Goal: Information Seeking & Learning: Learn about a topic

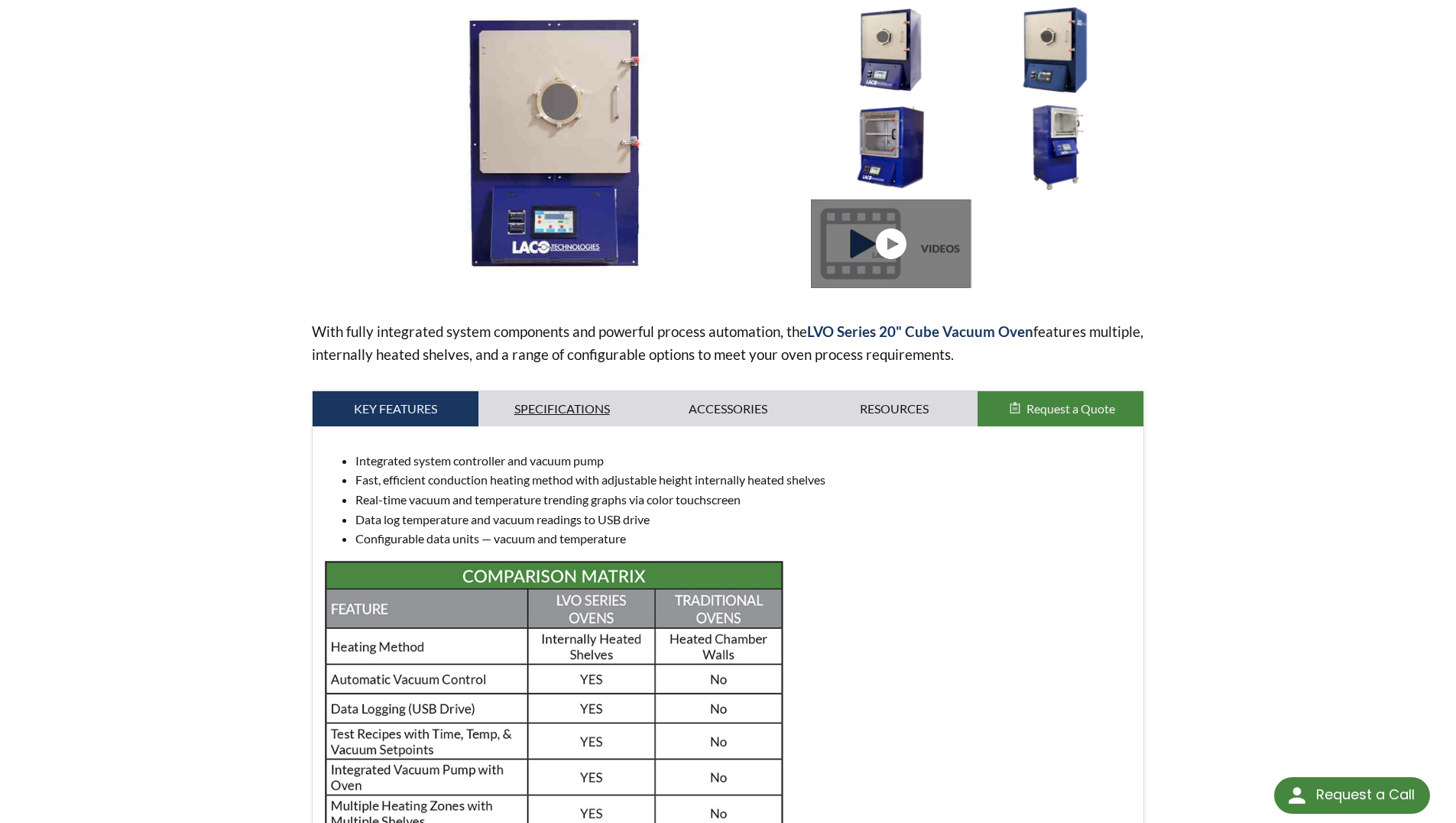
scroll to position [229, 0]
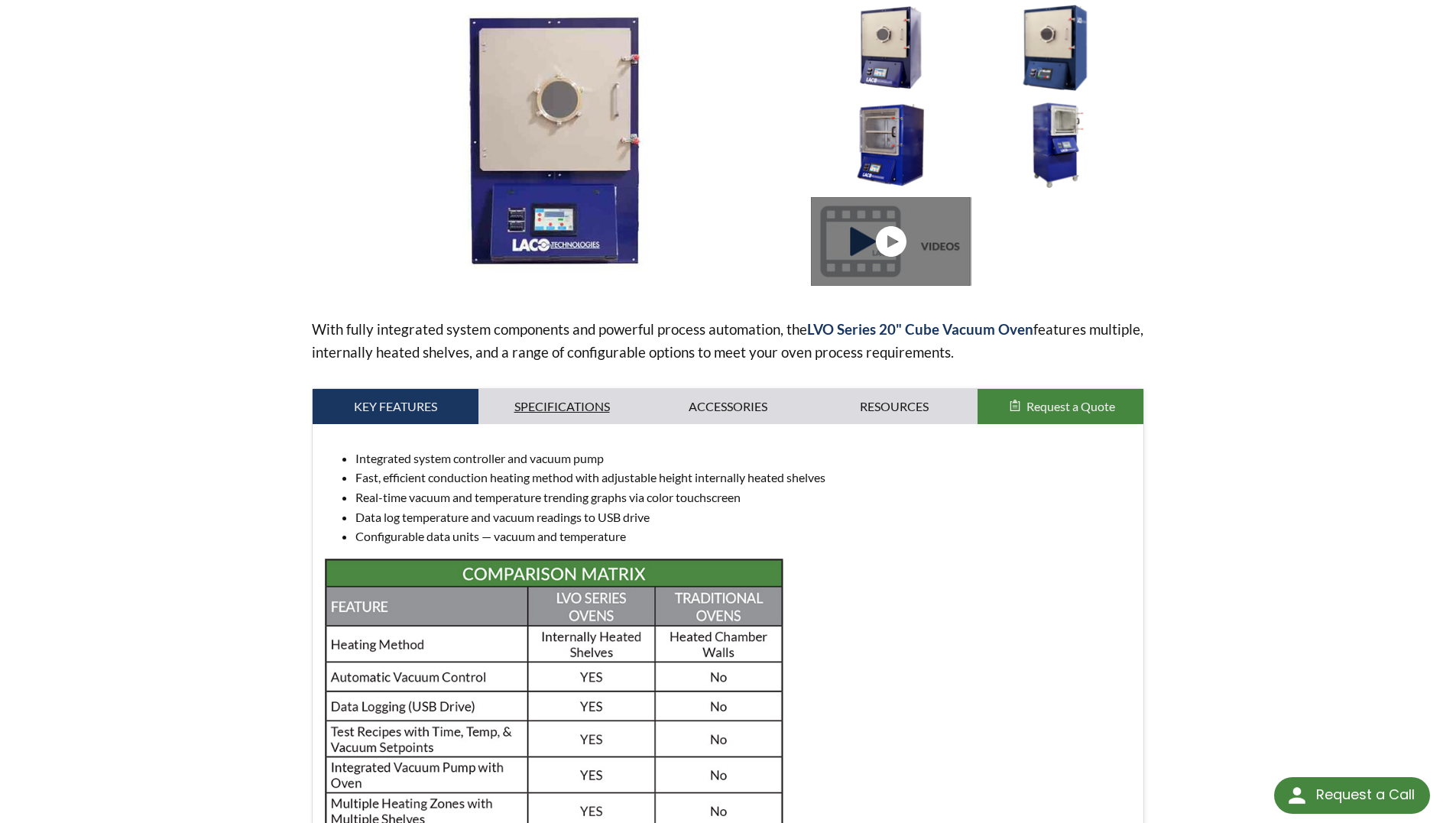
click at [569, 406] on link "Specifications" at bounding box center [562, 406] width 166 height 35
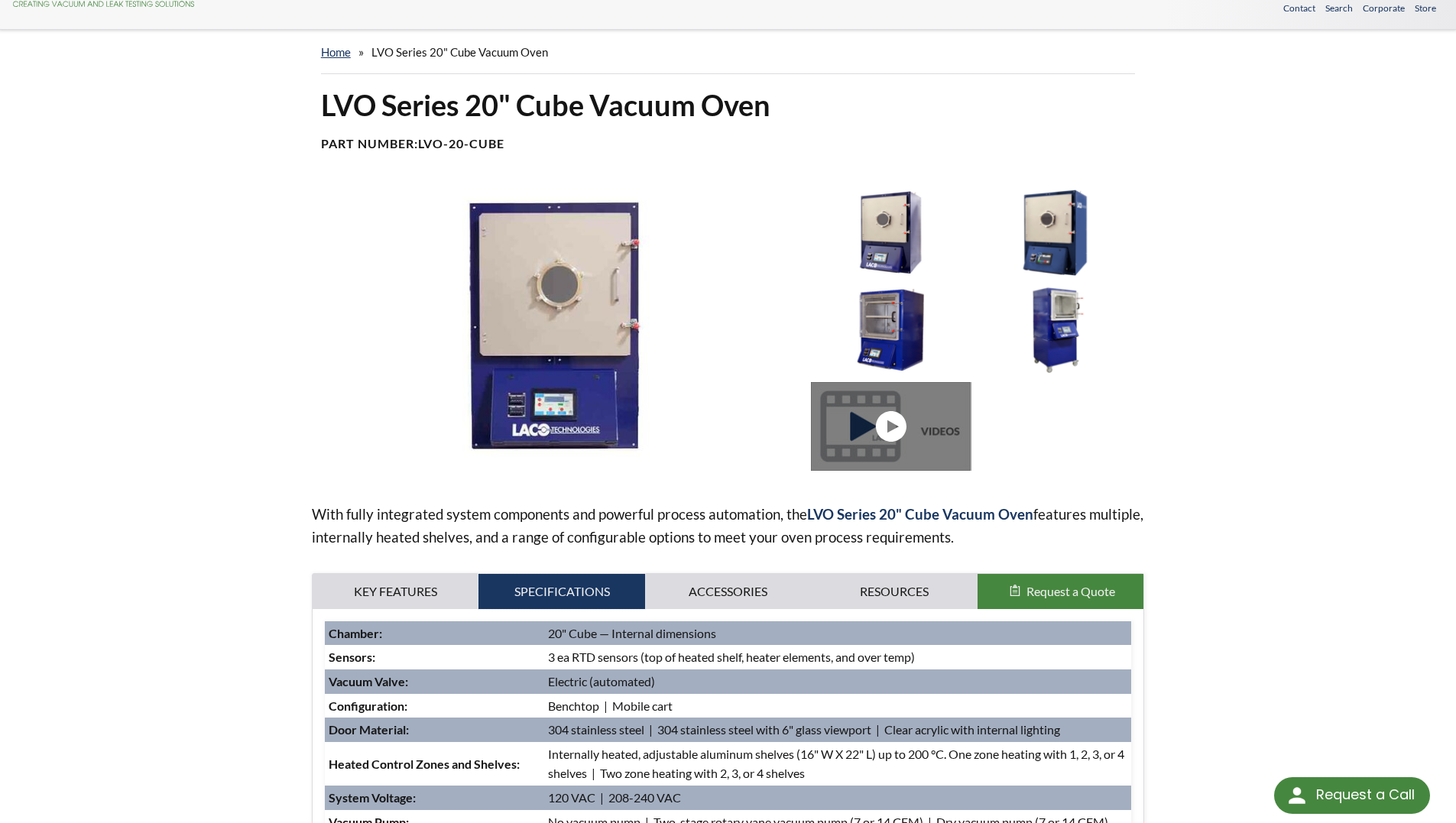
scroll to position [0, 0]
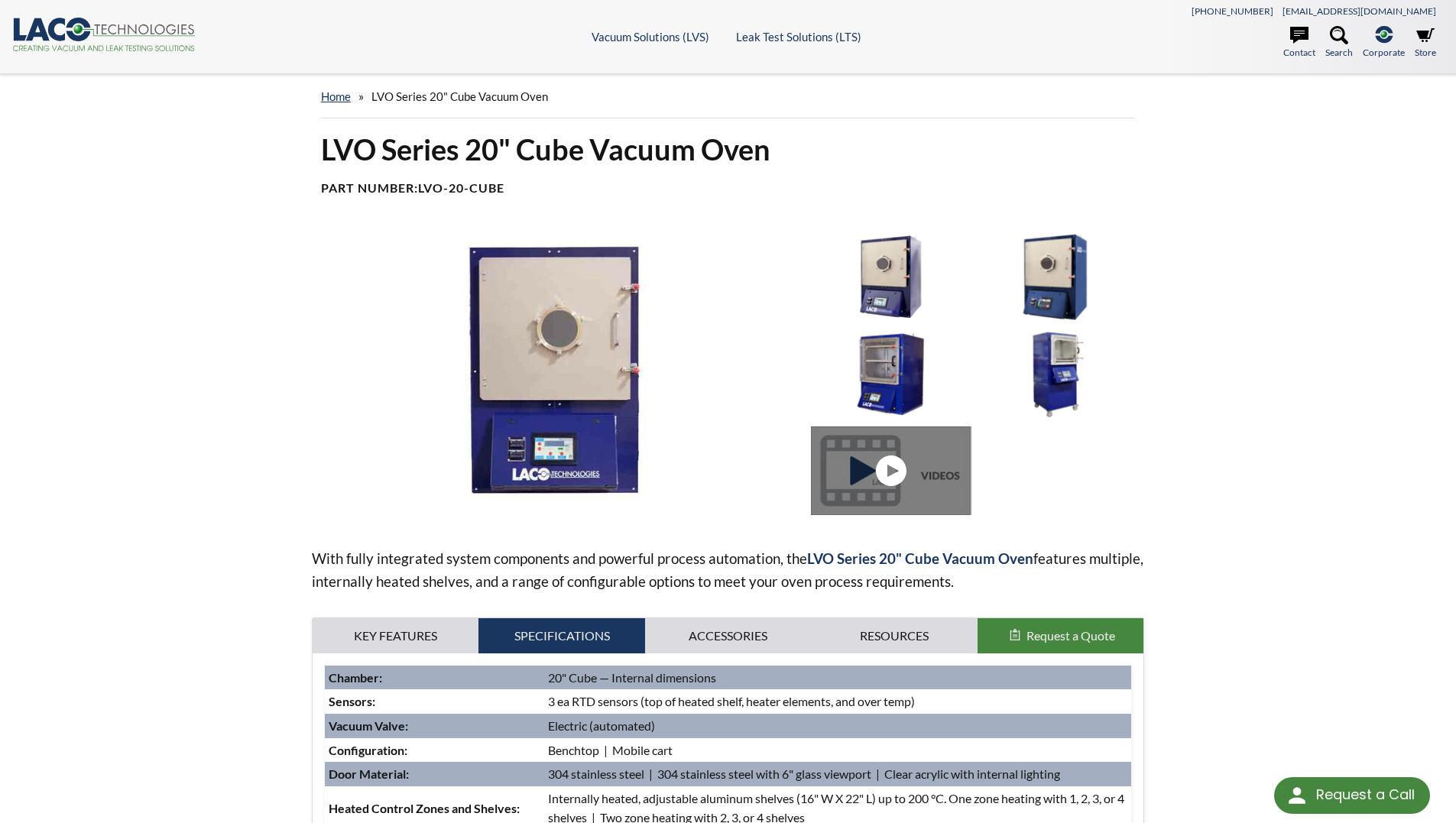
click at [578, 309] on img at bounding box center [556, 370] width 488 height 274
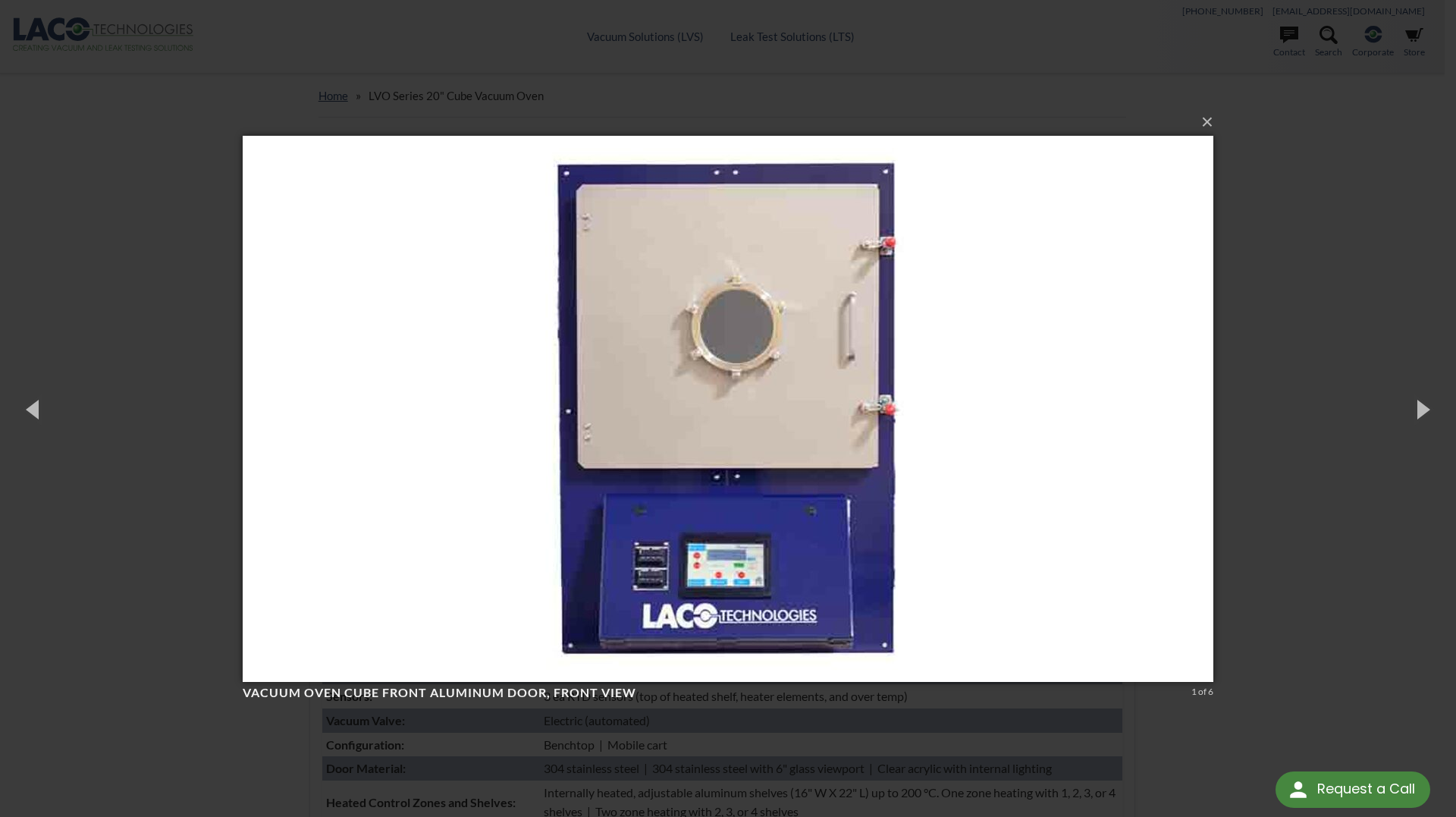
click at [417, 376] on img at bounding box center [728, 409] width 971 height 607
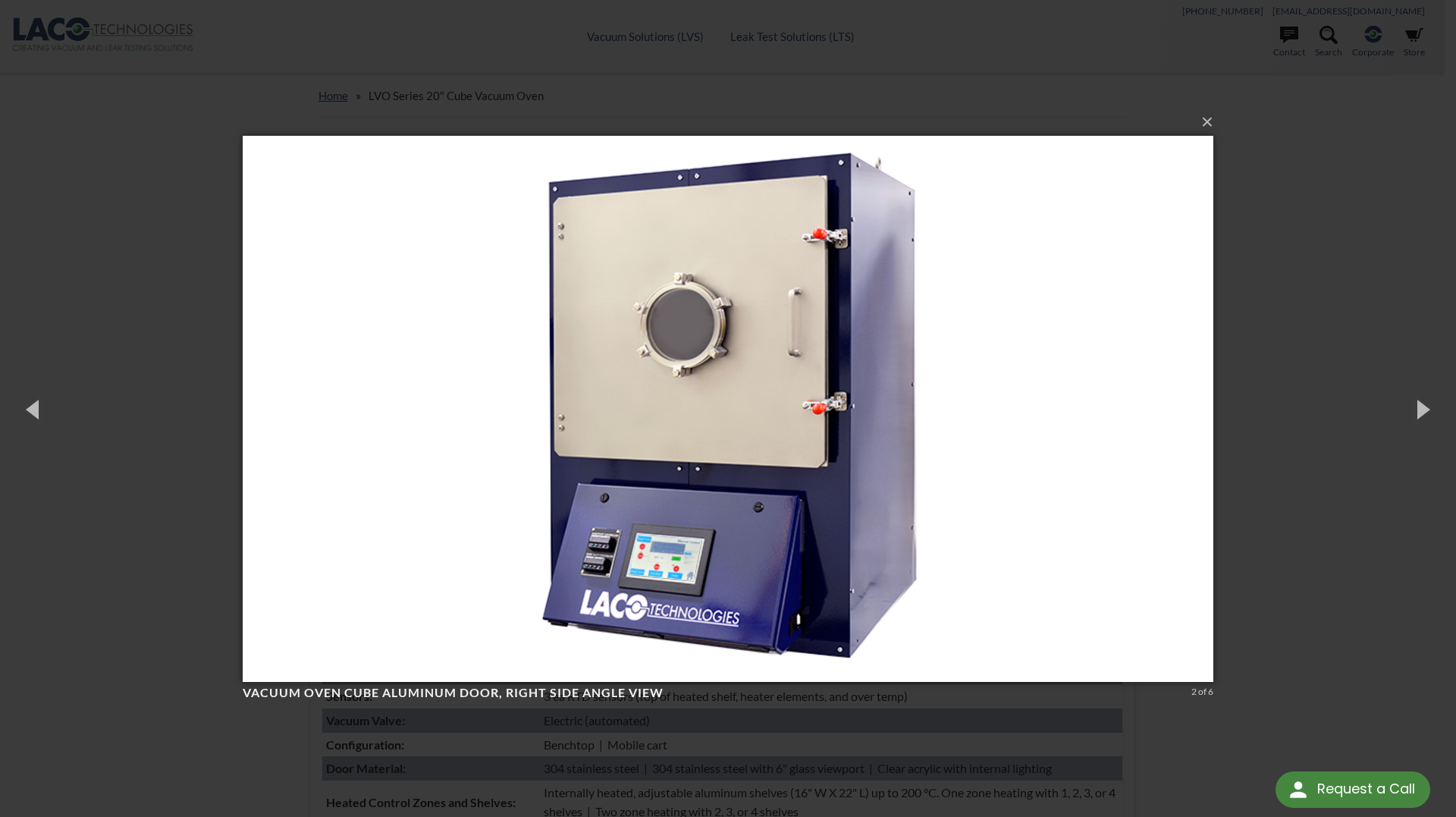
click at [0, 465] on div "× Vacuum Oven Cube Aluminum Door, right side angle view 2 of 6 Loading..." at bounding box center [728, 408] width 1456 height 817
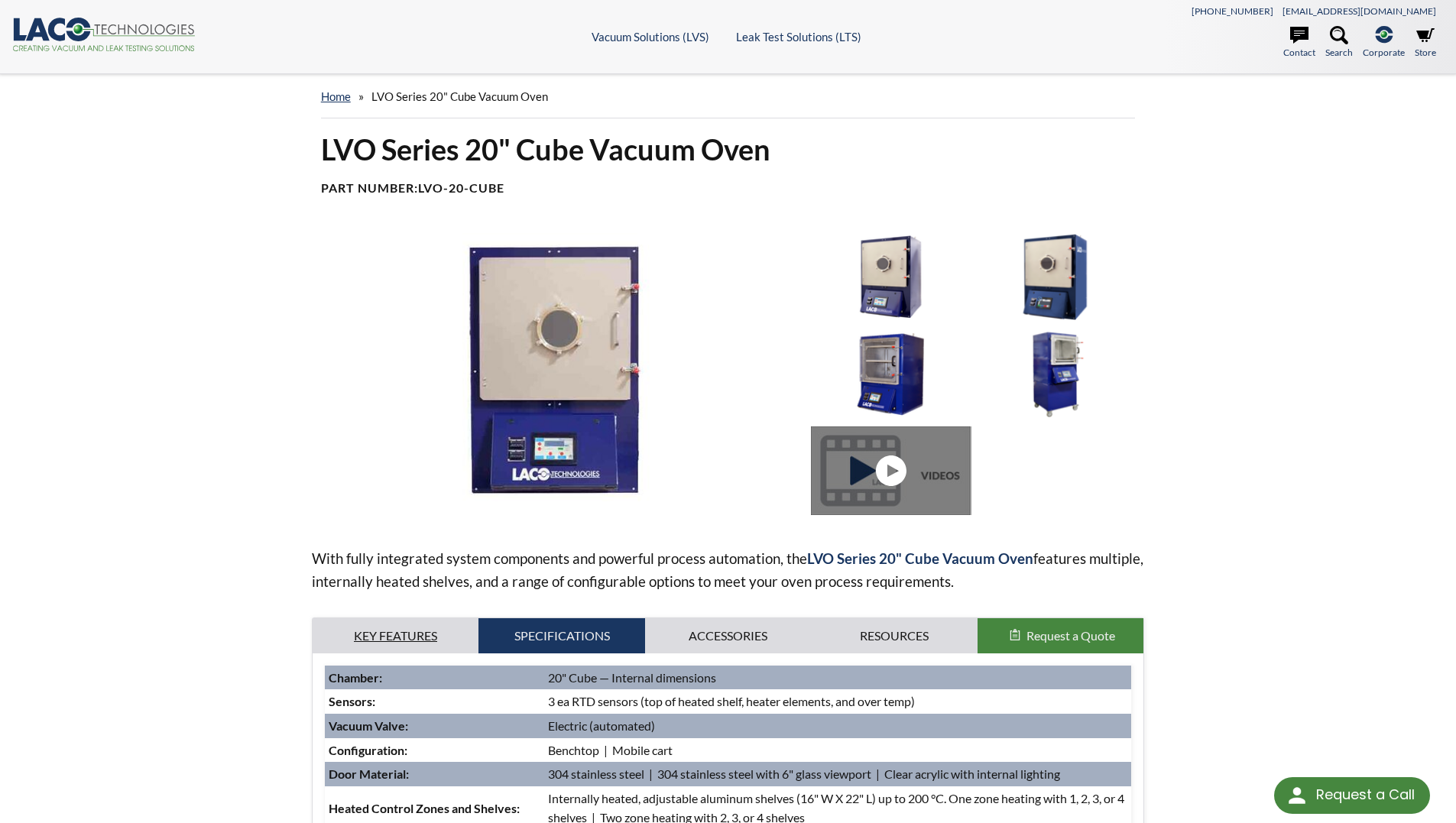
click at [398, 620] on link "Key Features" at bounding box center [395, 635] width 166 height 35
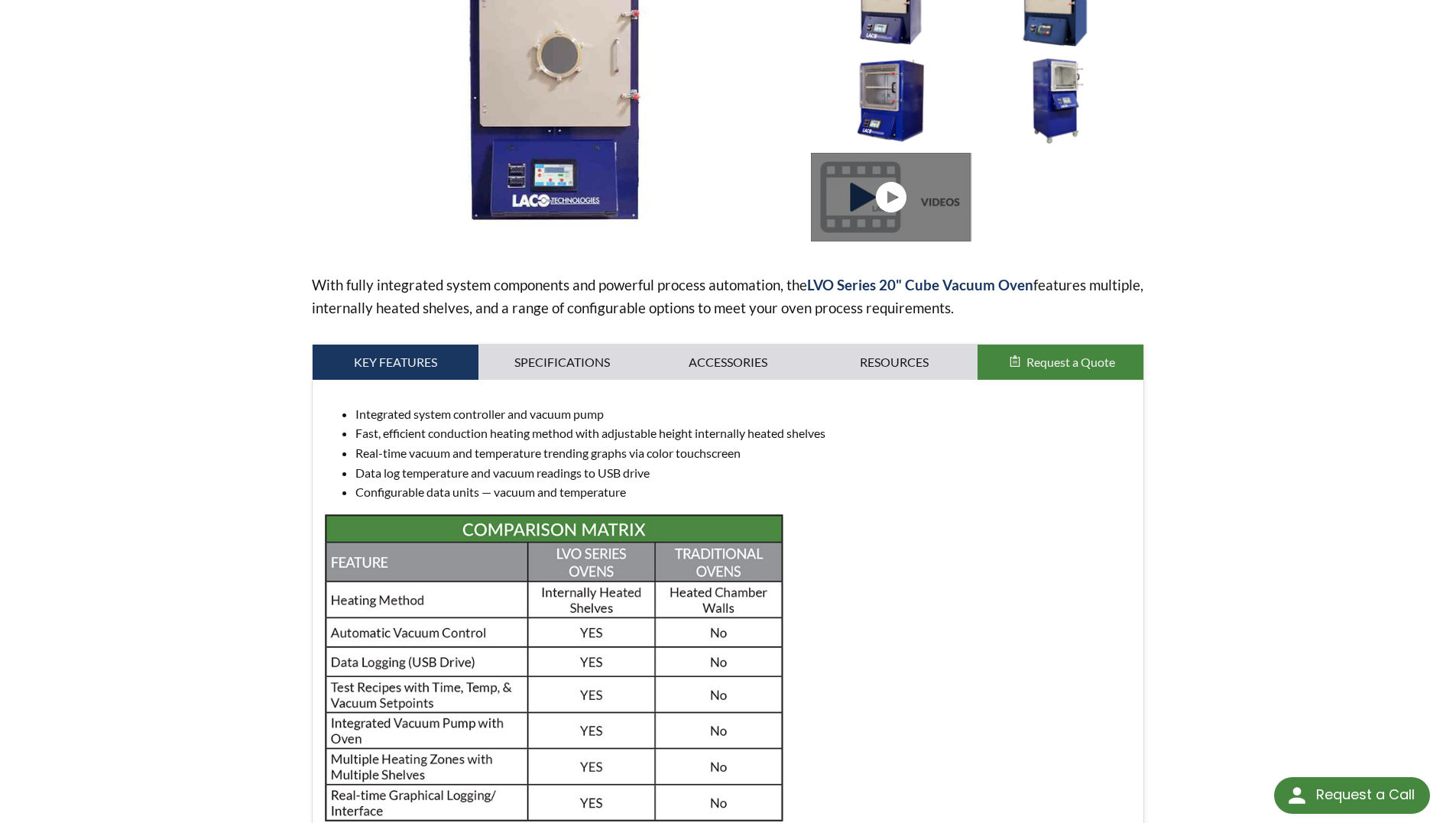
scroll to position [306, 0]
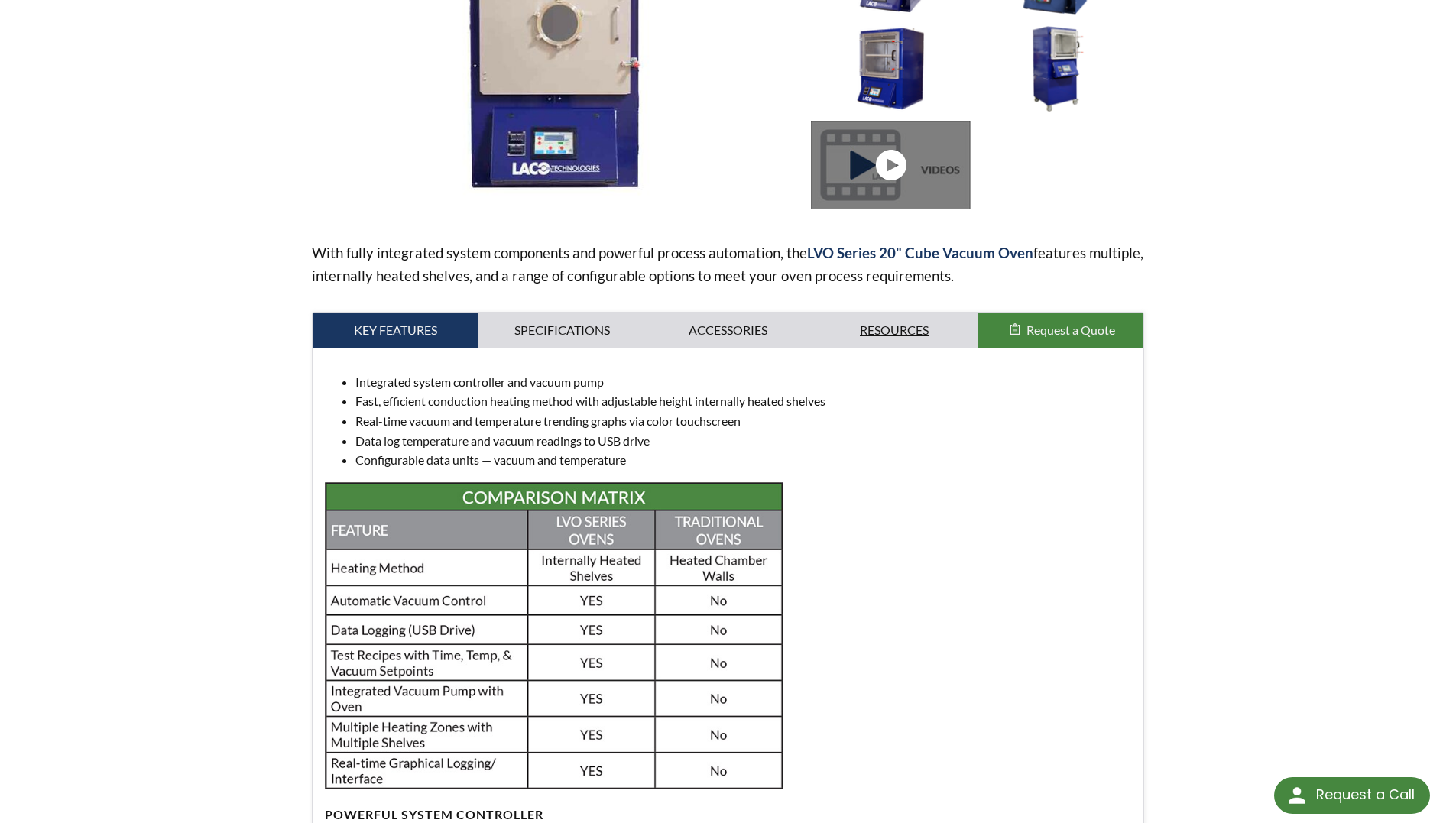
click at [912, 337] on link "Resources" at bounding box center [894, 329] width 166 height 35
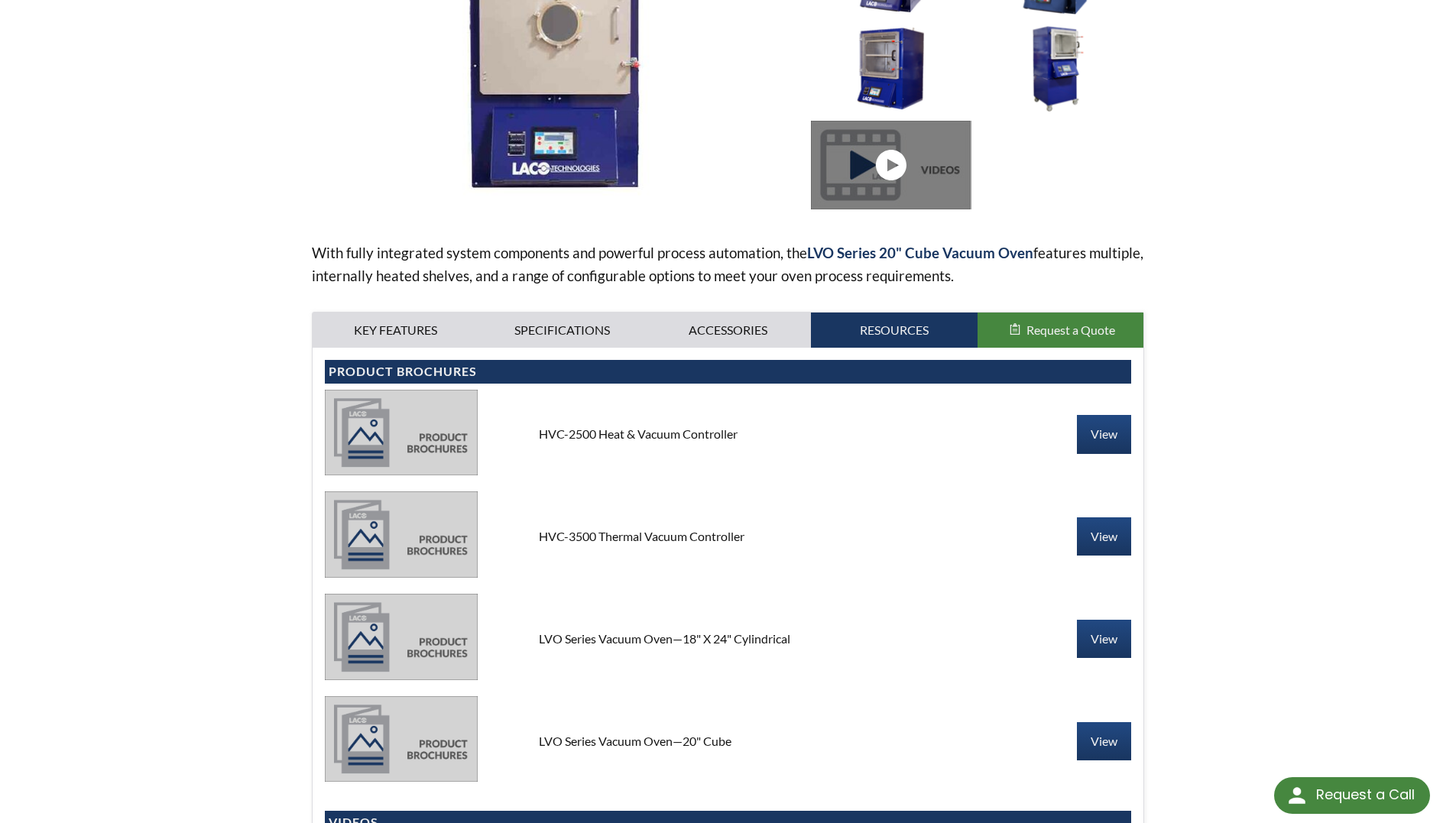
click at [231, 529] on div "home » LVO Series 20" Cube Vacuum Oven LVO Series 20" Cube Vacuum Oven Part Num…" at bounding box center [728, 513] width 1456 height 1488
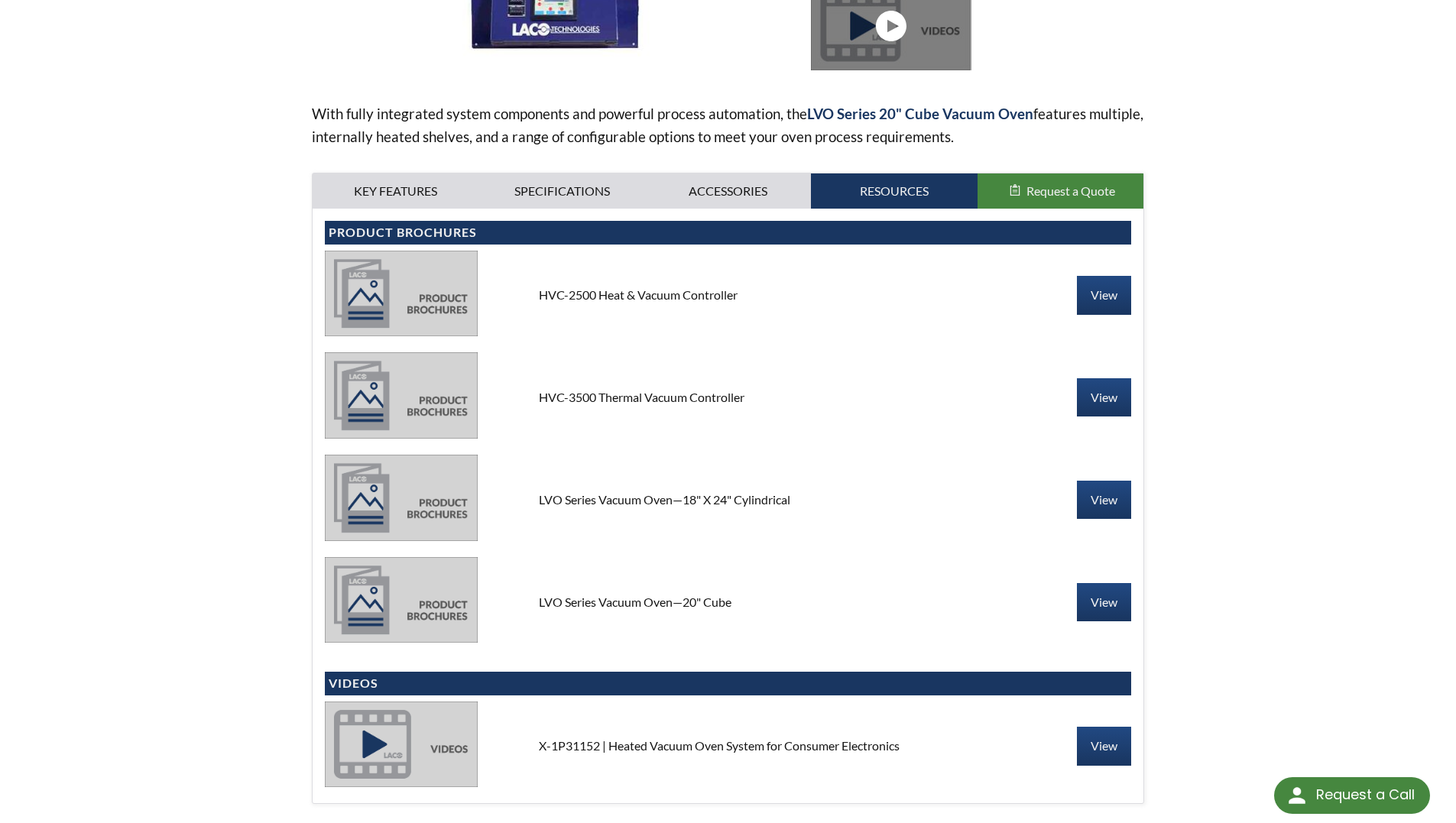
scroll to position [459, 0]
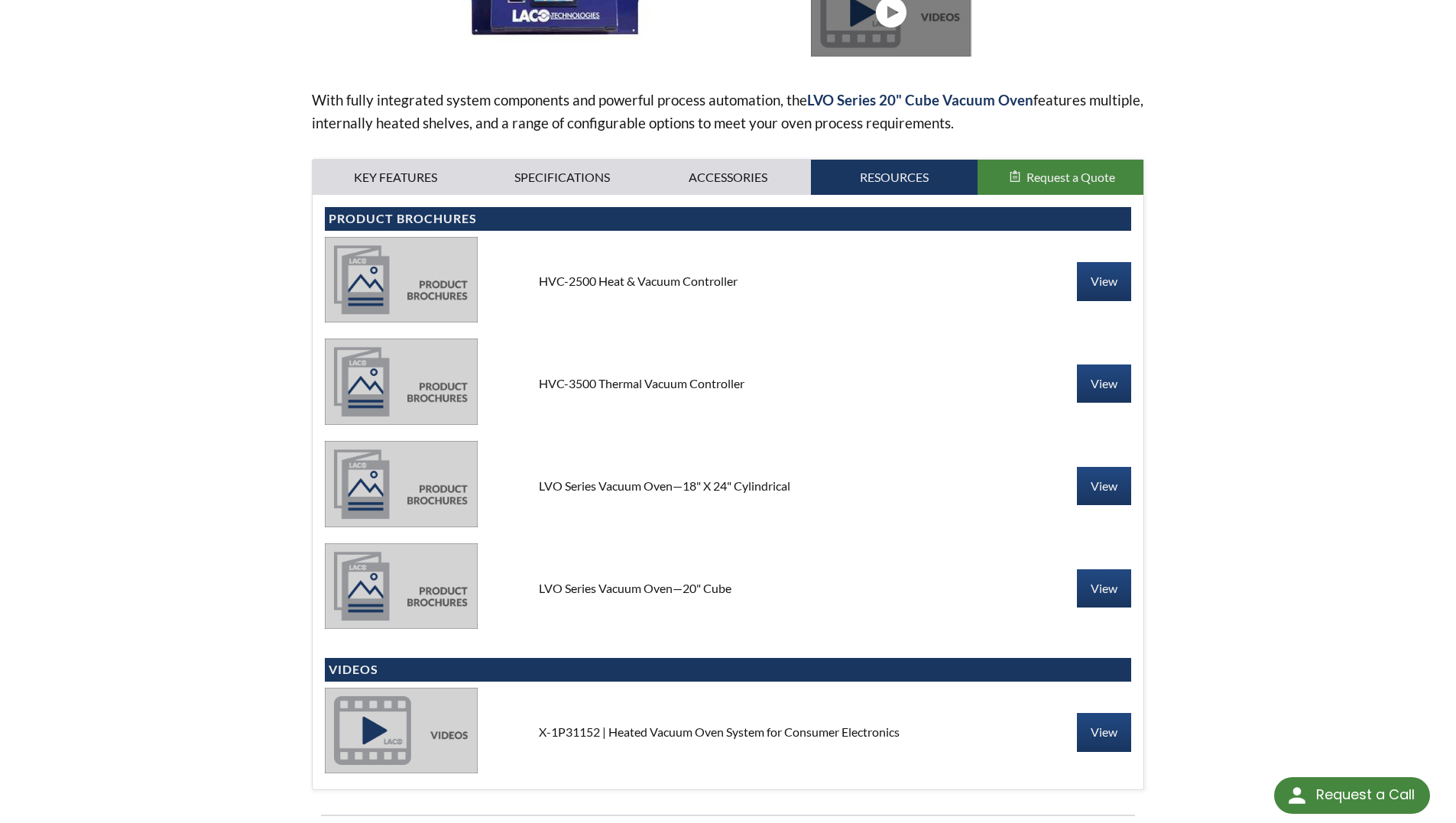
click at [858, 488] on div "LVO Series Vacuum Oven—18" X 24" Cylindrical" at bounding box center [728, 486] width 404 height 17
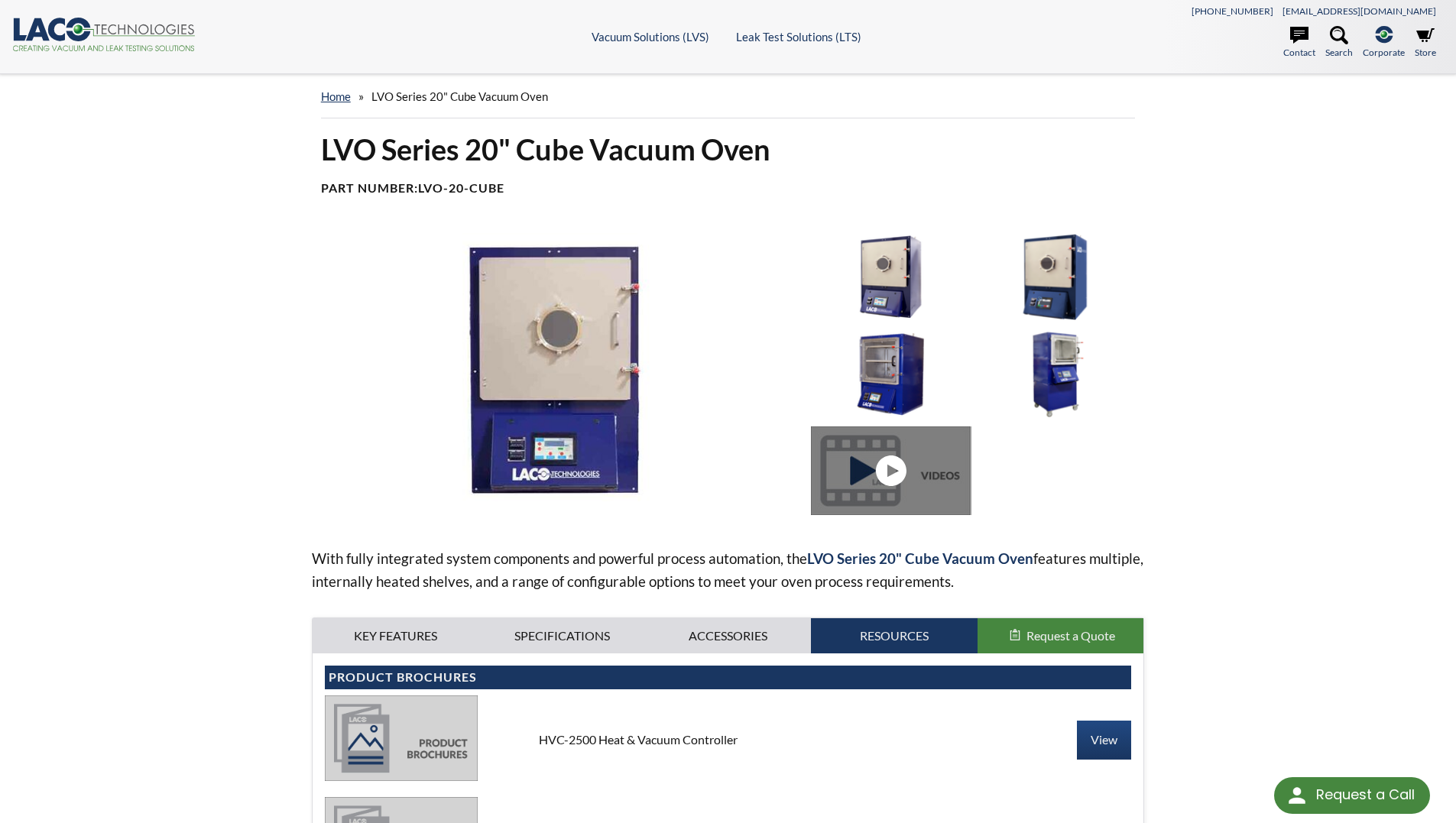
scroll to position [535, 0]
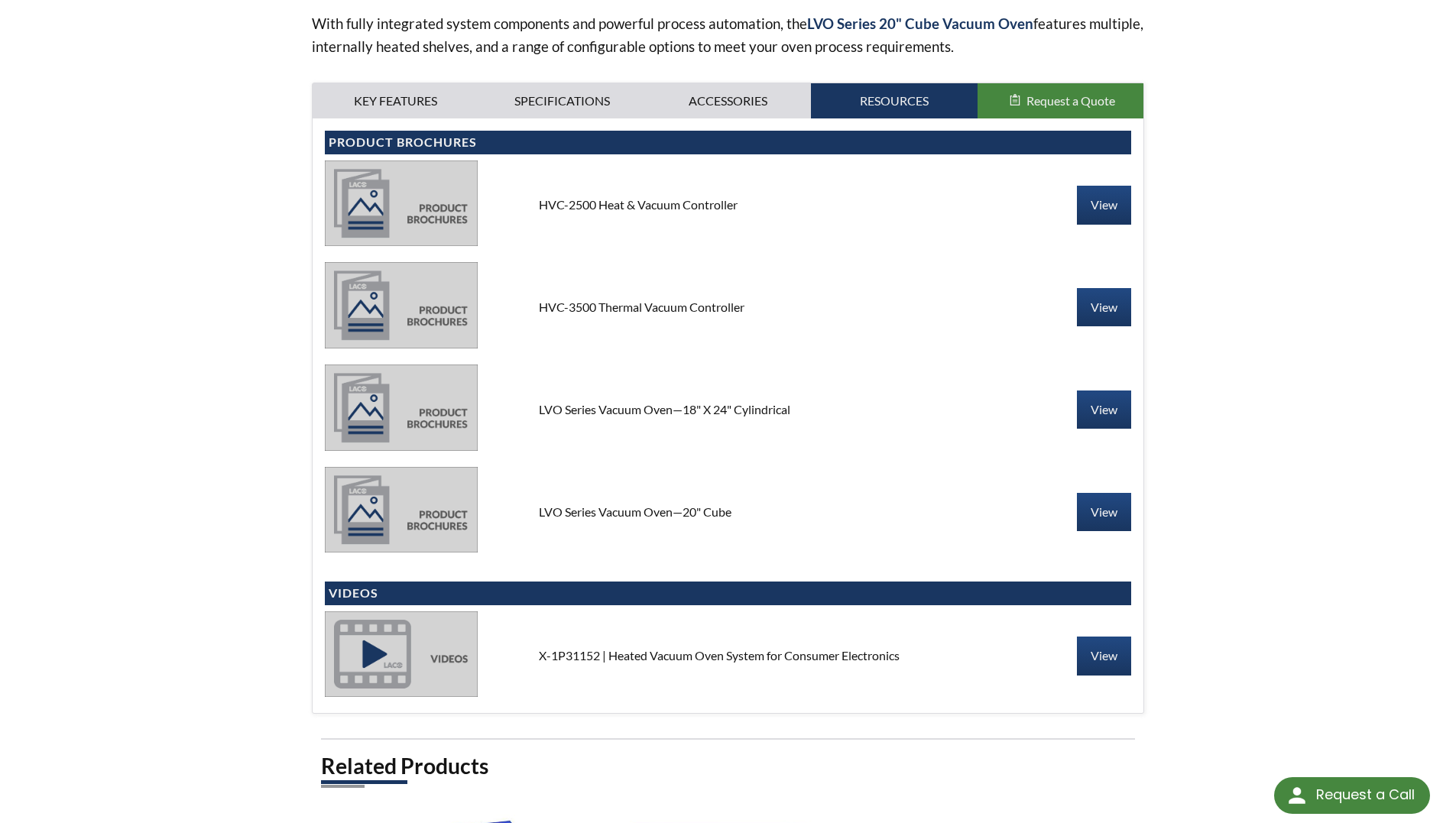
click at [861, 426] on div "LVO Series Vacuum Oven—18" X 24" Cylindrical View" at bounding box center [728, 410] width 807 height 90
click at [1078, 408] on link "View" at bounding box center [1104, 409] width 55 height 39
click at [1113, 514] on link "View" at bounding box center [1104, 512] width 55 height 39
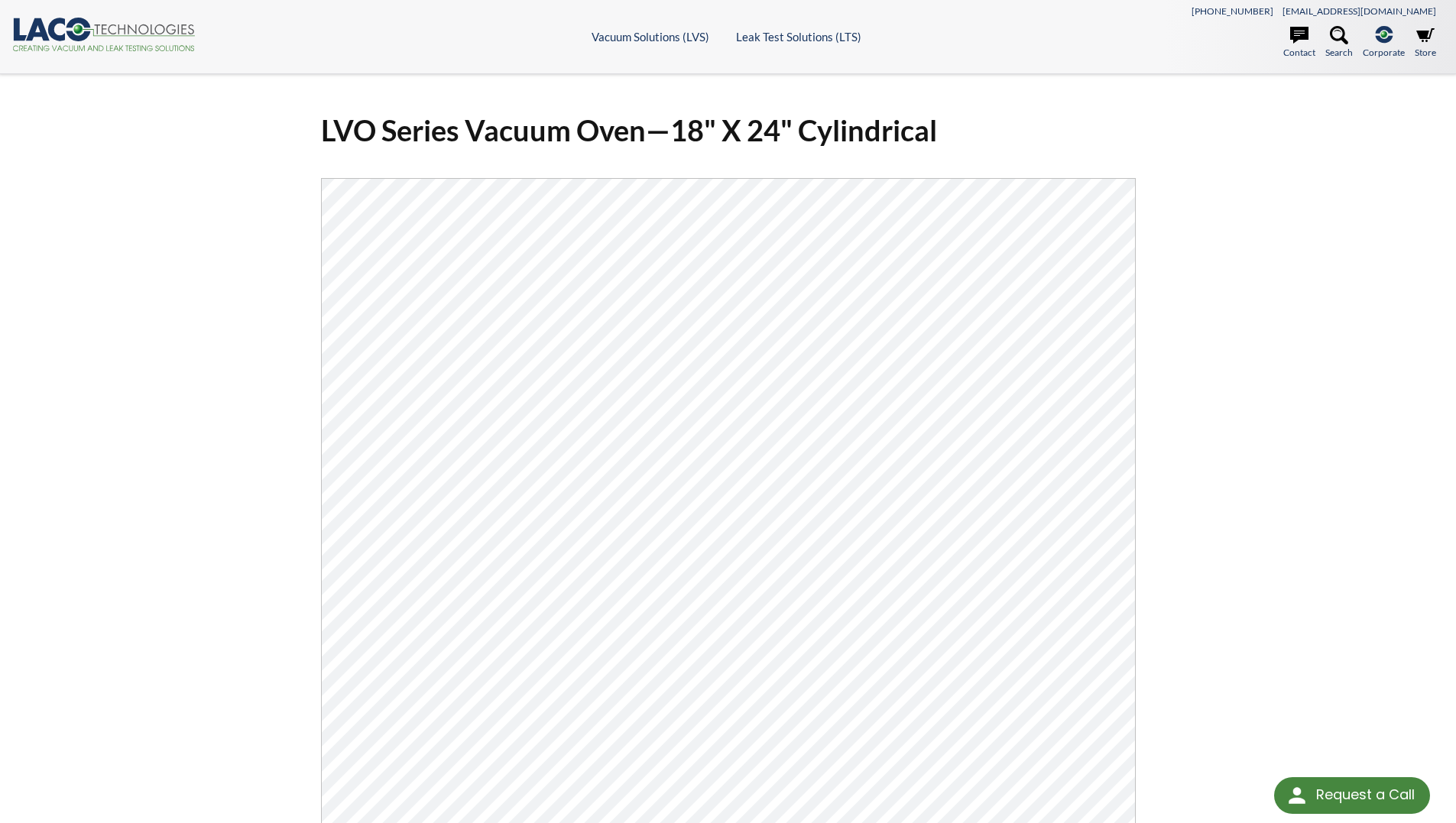
click at [1217, 559] on div "LVO Series Vacuum Oven—18" X 24" Cylindrical Click Here To Download" at bounding box center [728, 562] width 978 height 926
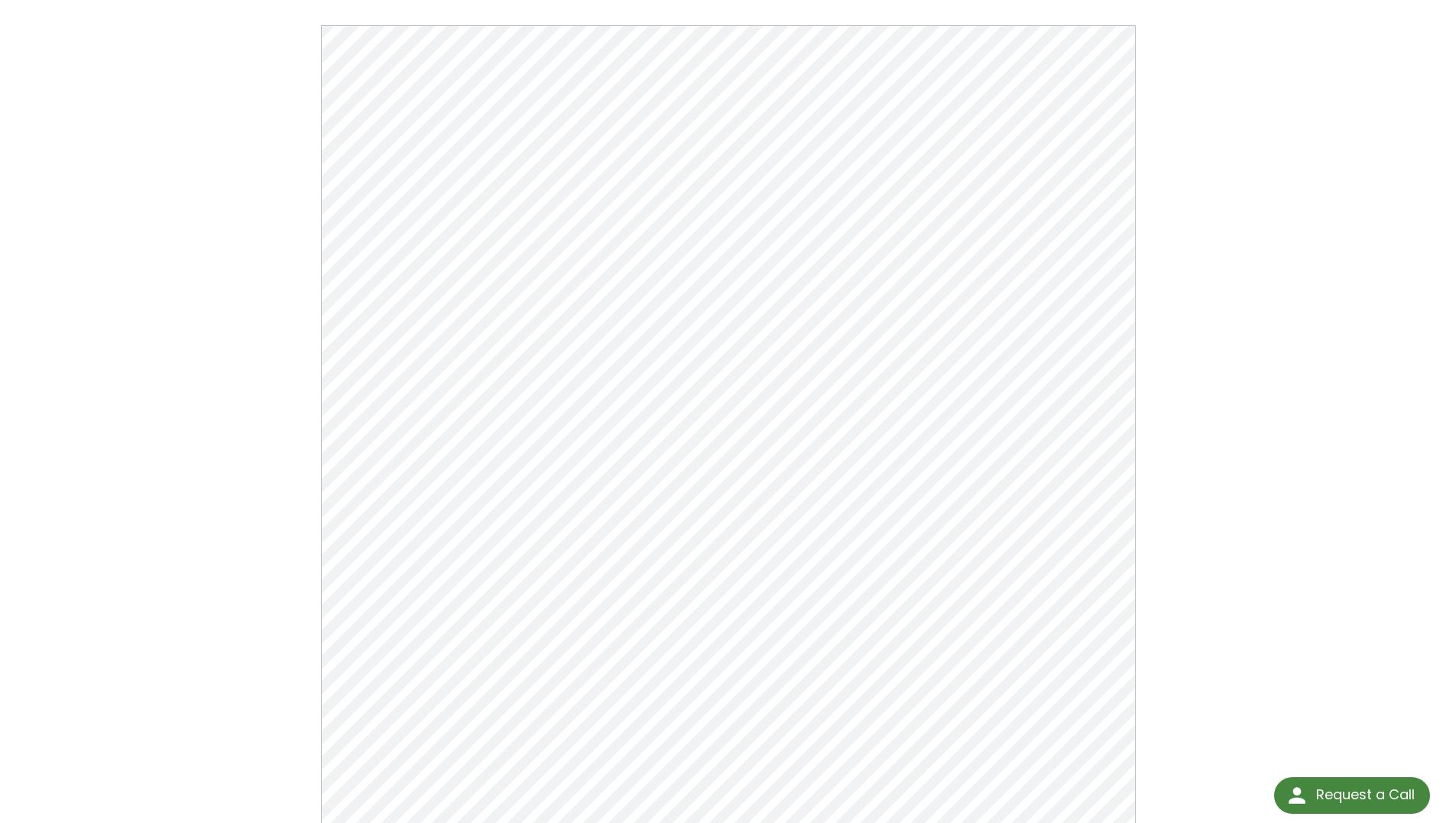
scroll to position [229, 0]
